Goal: Find specific page/section: Find specific page/section

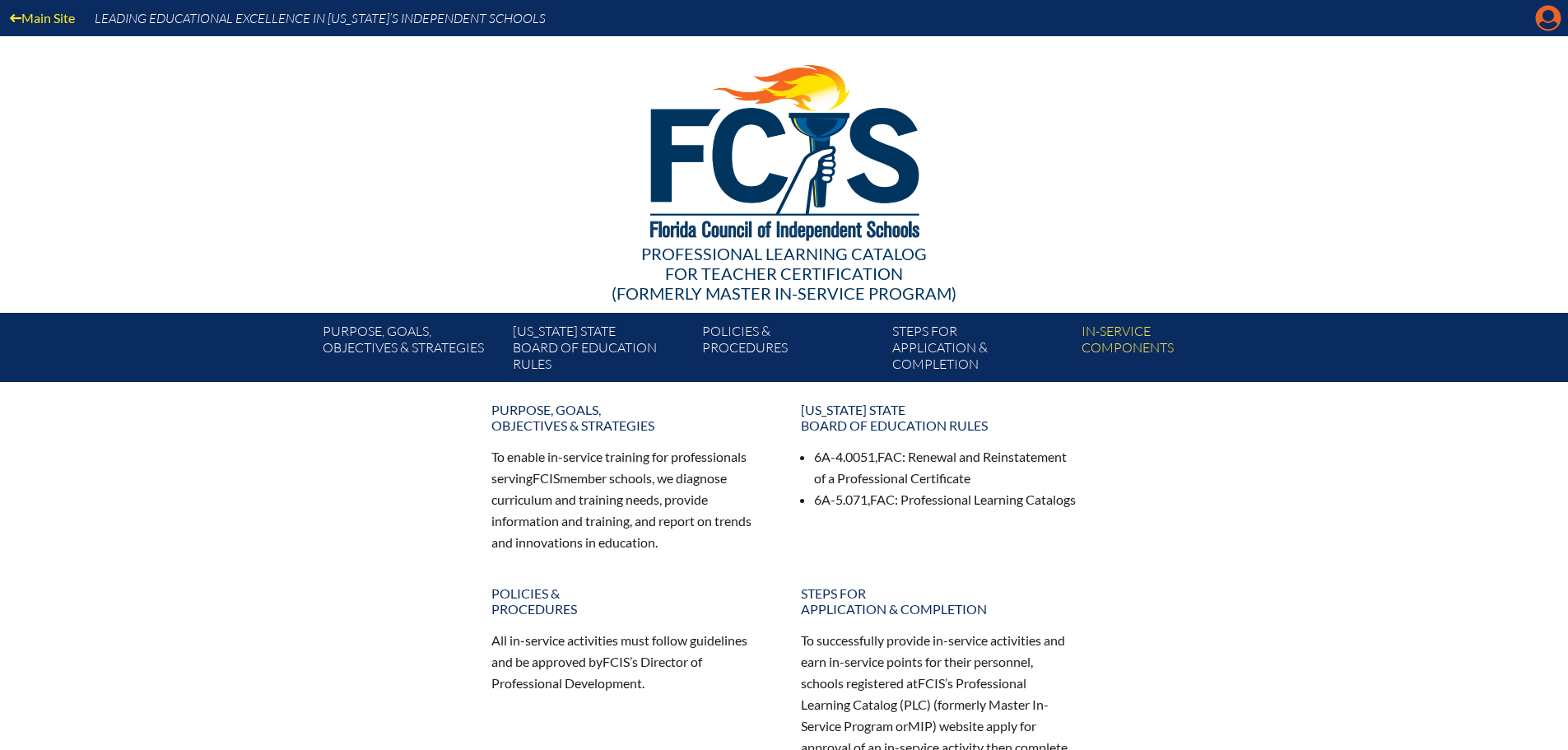
click at [1545, 21] on icon at bounding box center [1548, 18] width 25 height 25
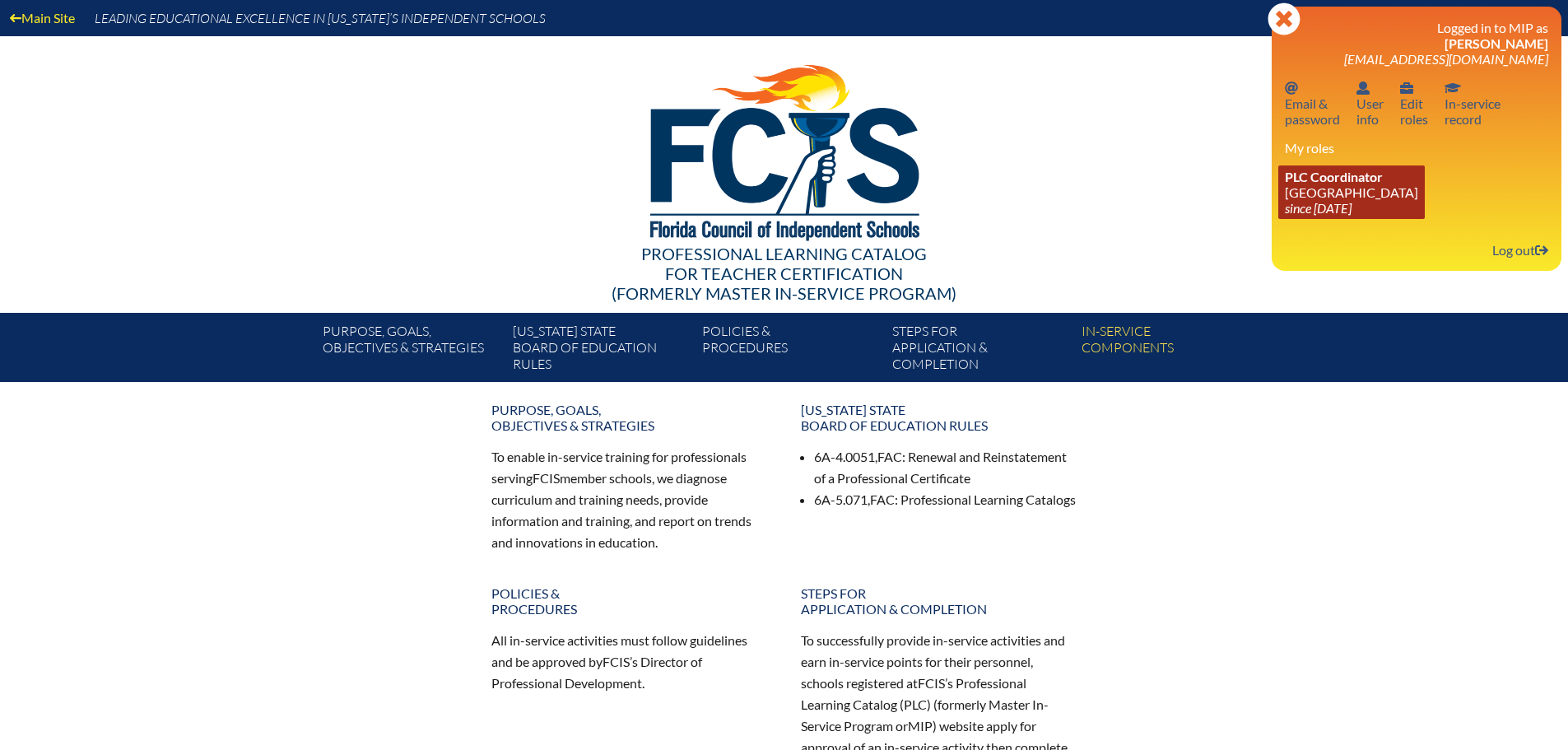
click at [1339, 191] on link "PLC Coordinator Geneva School since 2023 Jul 1" at bounding box center [1351, 192] width 146 height 53
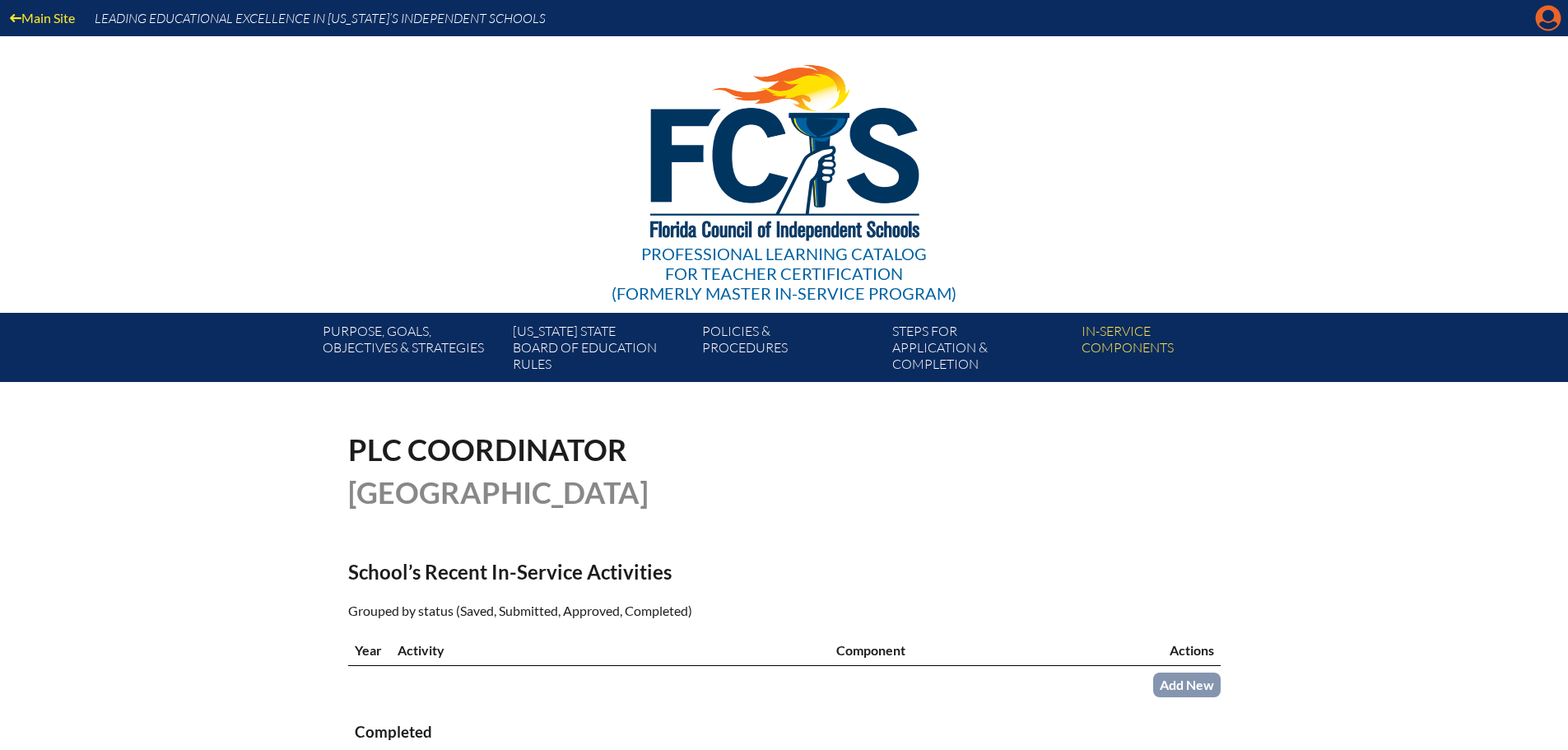
click at [1546, 15] on icon "Manage account" at bounding box center [1548, 18] width 26 height 26
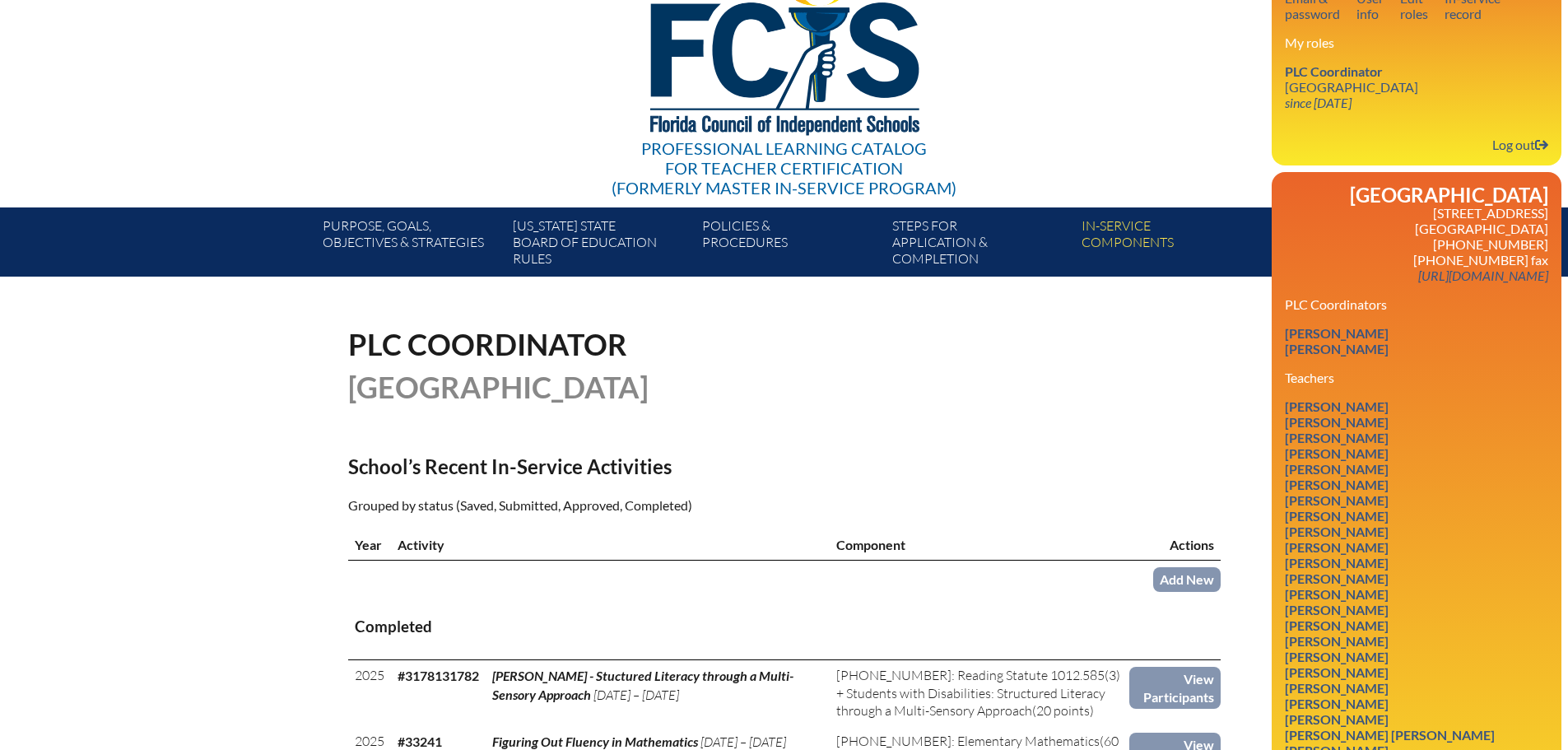
scroll to position [247, 0]
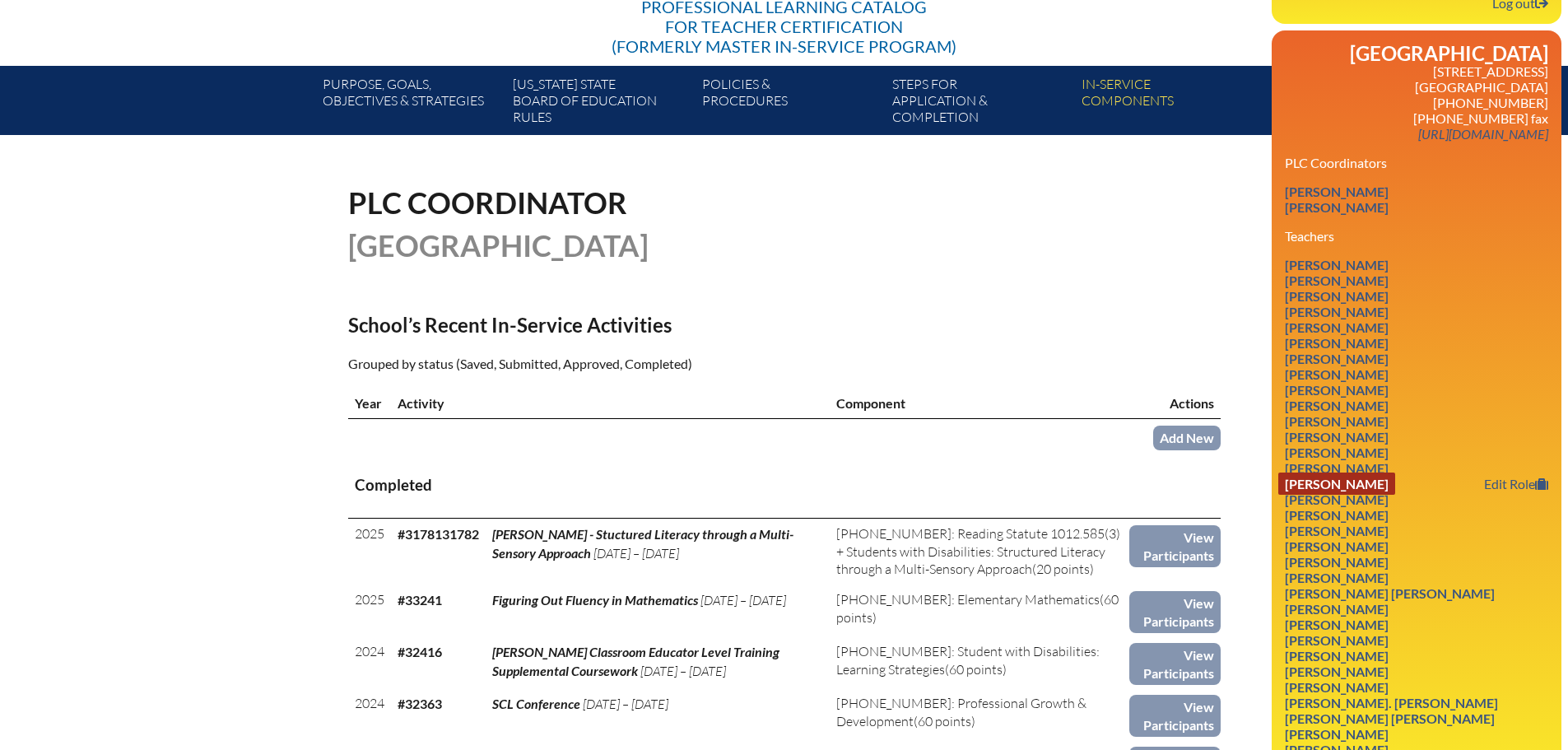
click at [1332, 486] on link "[PERSON_NAME]" at bounding box center [1336, 483] width 117 height 23
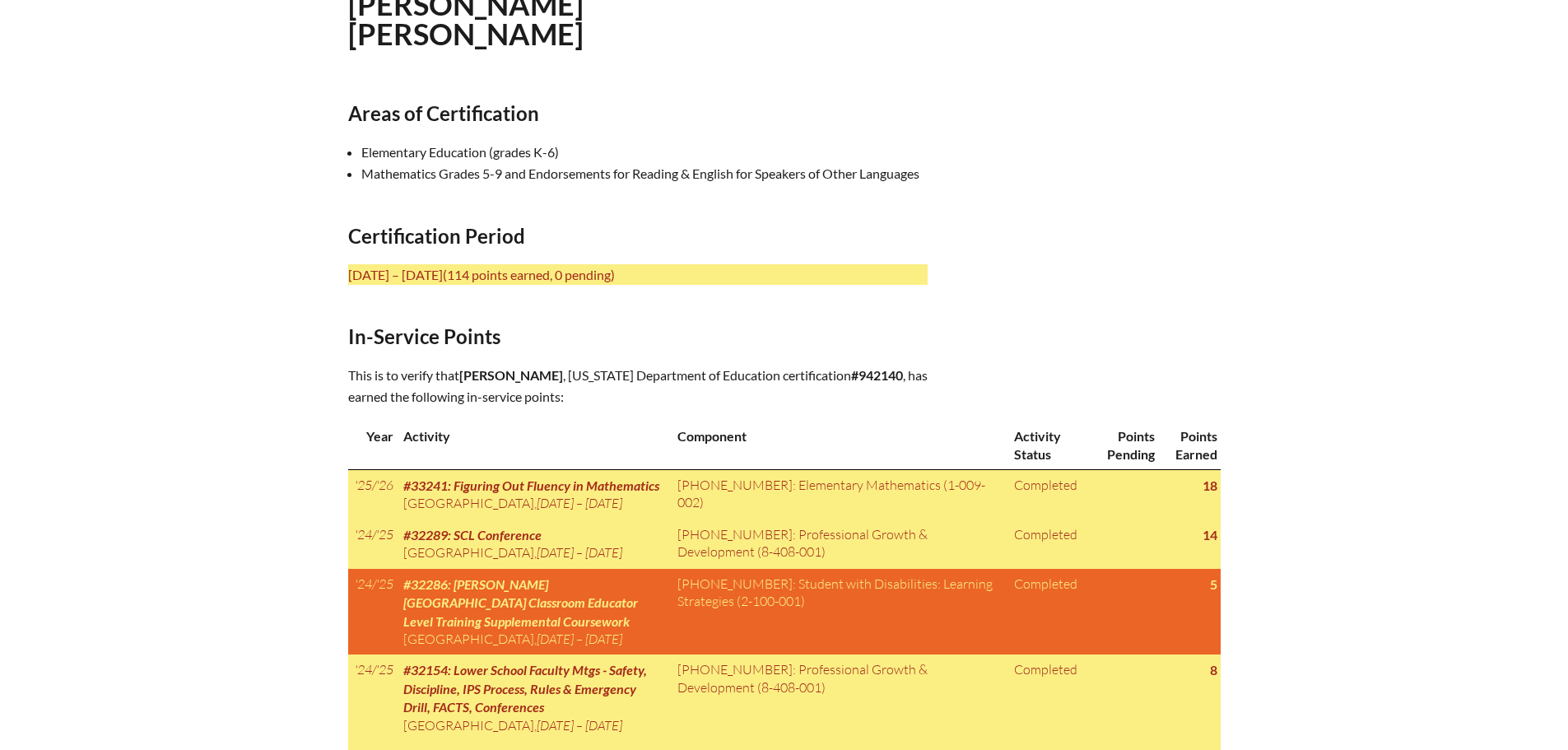
scroll to position [494, 0]
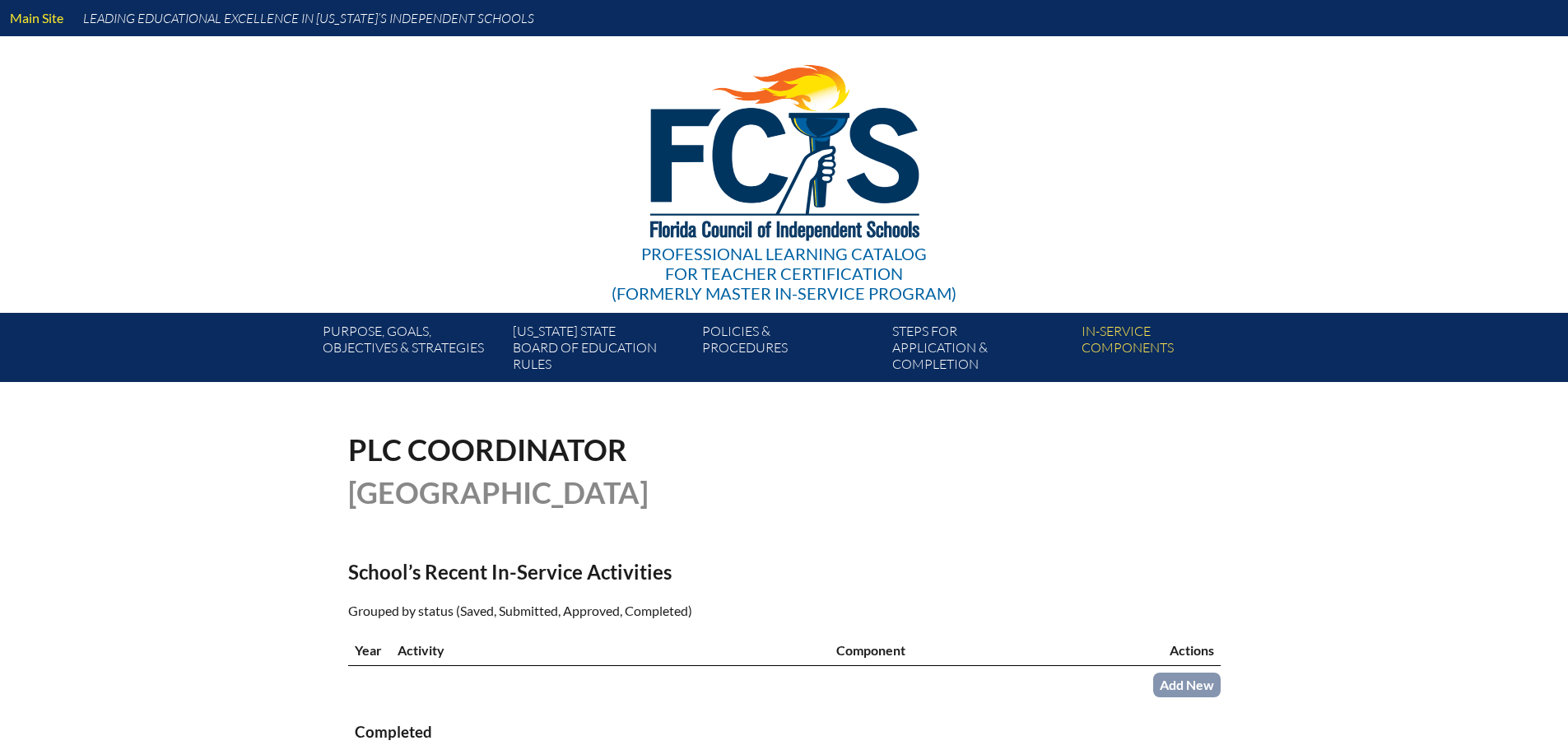
scroll to position [247, 0]
